Goal: Information Seeking & Learning: Learn about a topic

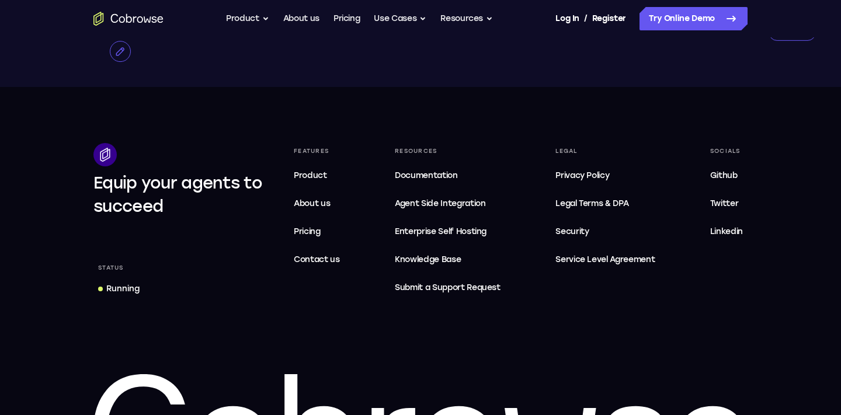
scroll to position [2987, 0]
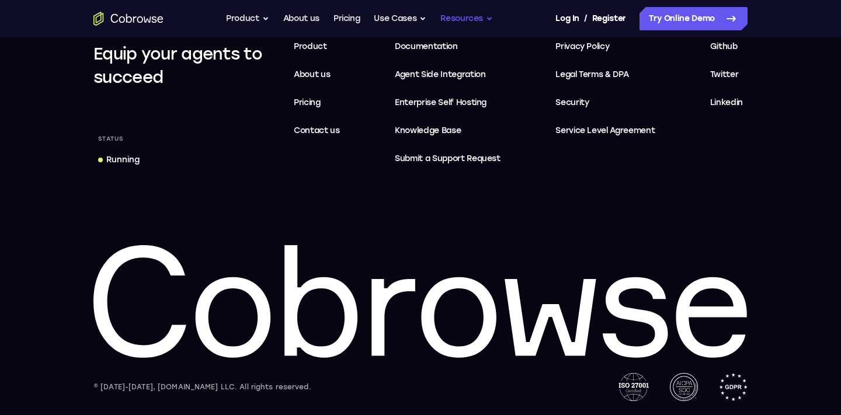
click at [453, 19] on button "Resources" at bounding box center [466, 18] width 53 height 23
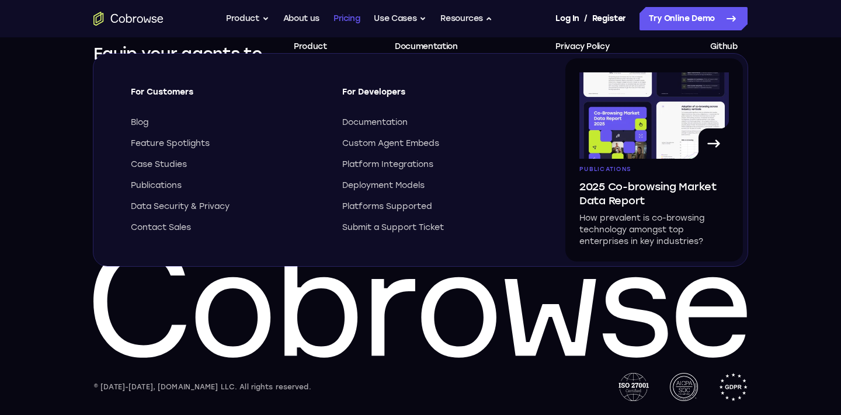
click at [348, 23] on link "Pricing" at bounding box center [346, 18] width 27 height 23
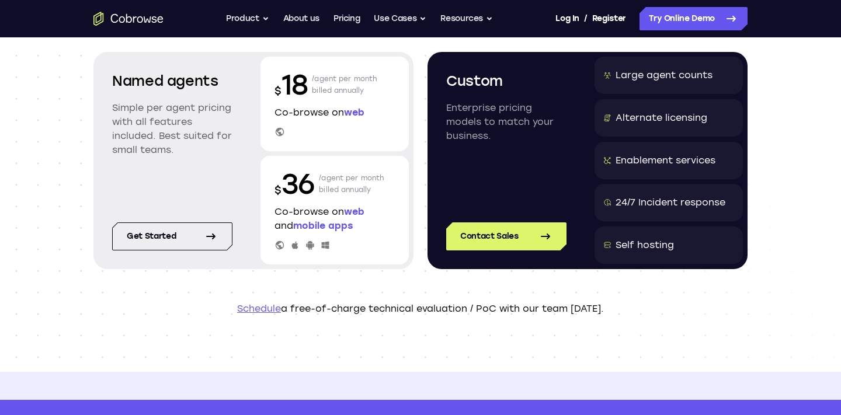
scroll to position [151, 0]
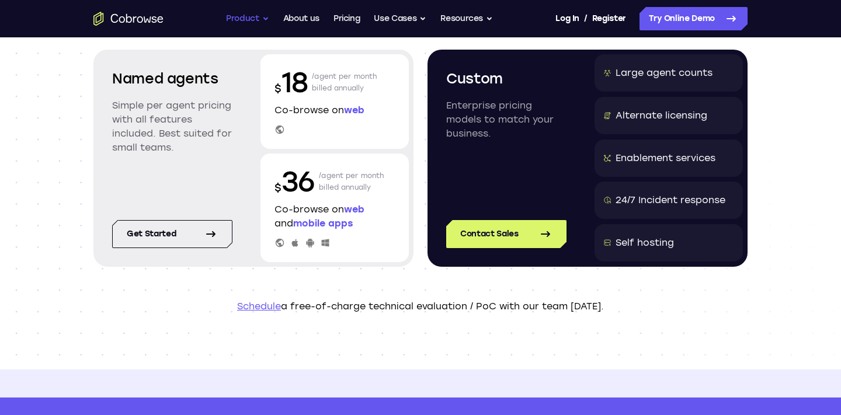
click at [243, 18] on button "Product" at bounding box center [247, 18] width 43 height 23
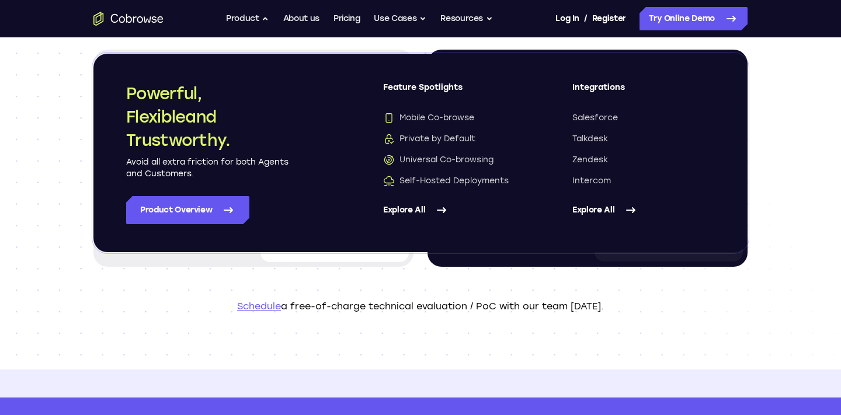
click at [612, 211] on link "Explore All" at bounding box center [643, 210] width 143 height 28
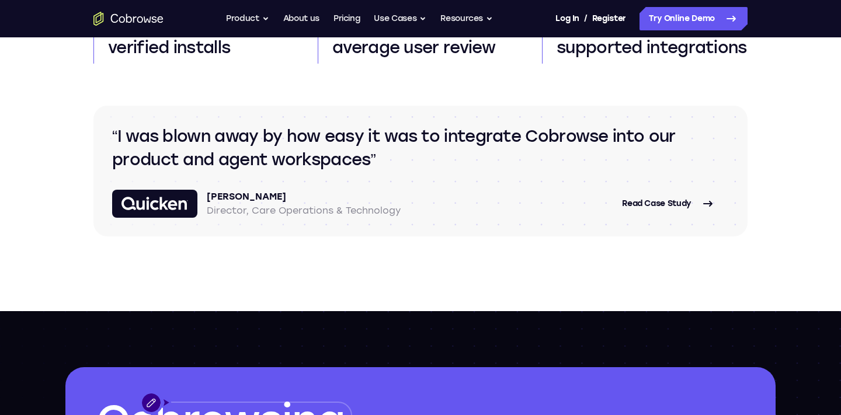
scroll to position [867, 0]
